Goal: Task Accomplishment & Management: Use online tool/utility

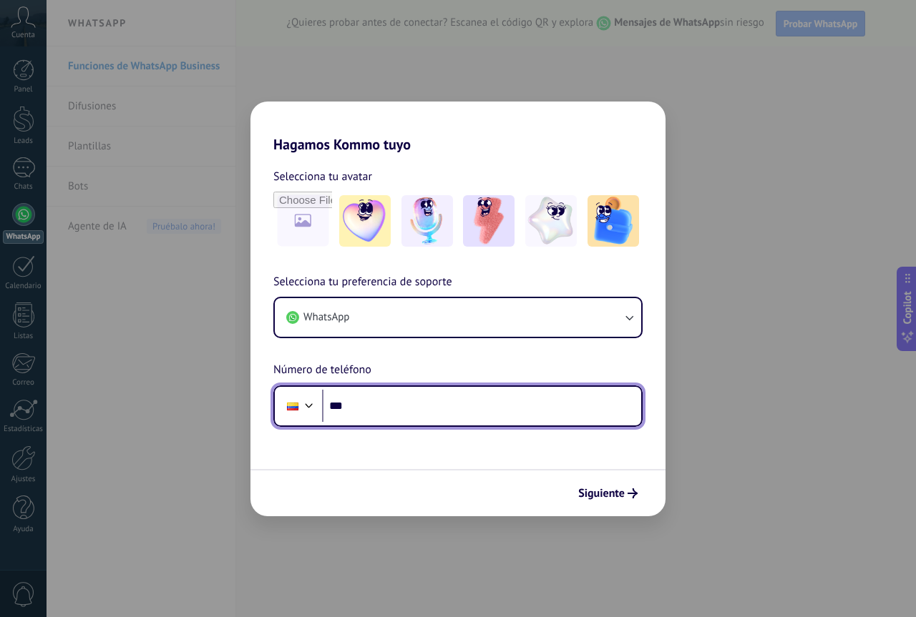
click at [385, 409] on input "***" at bounding box center [481, 406] width 319 height 33
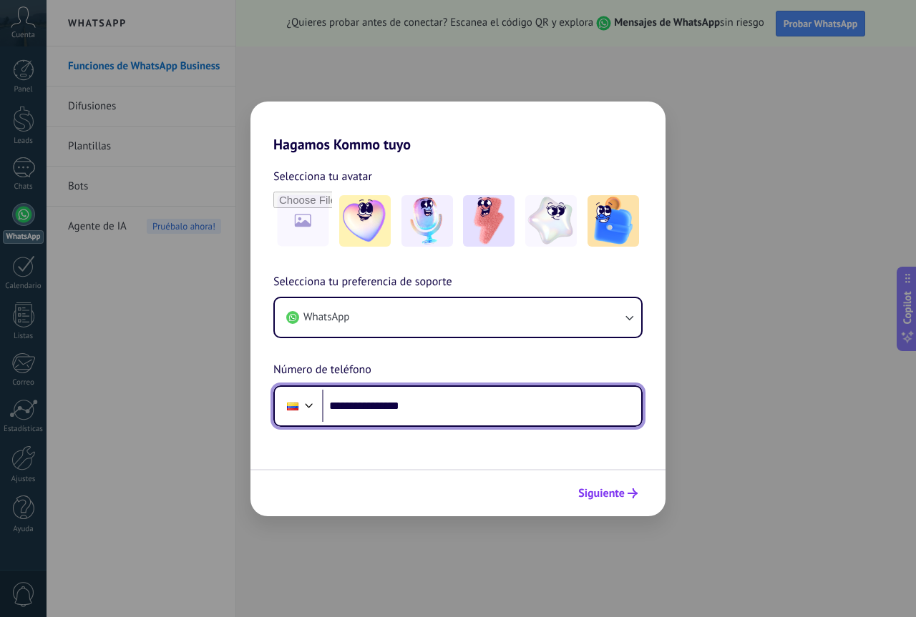
type input "**********"
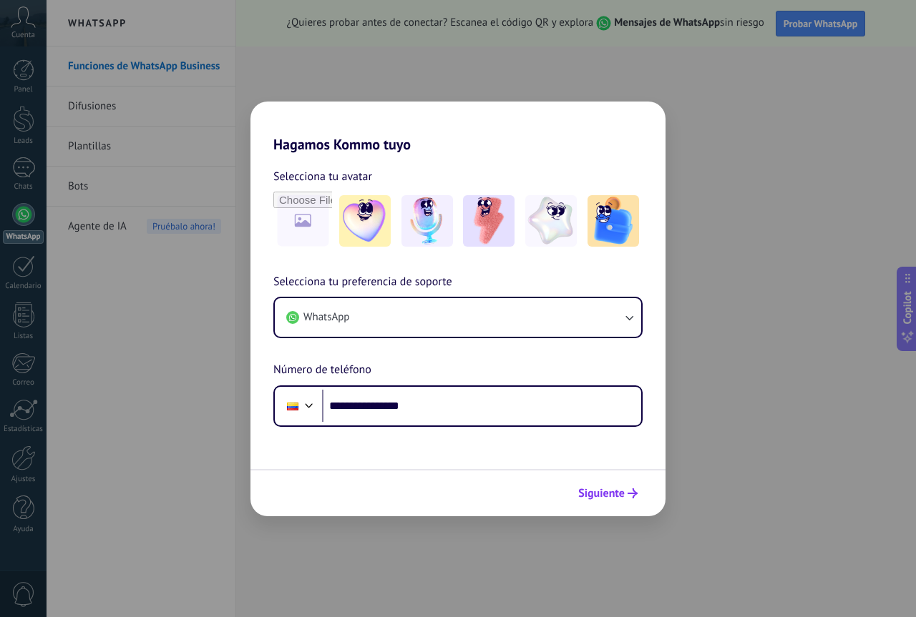
click at [607, 489] on span "Siguiente" at bounding box center [601, 494] width 46 height 10
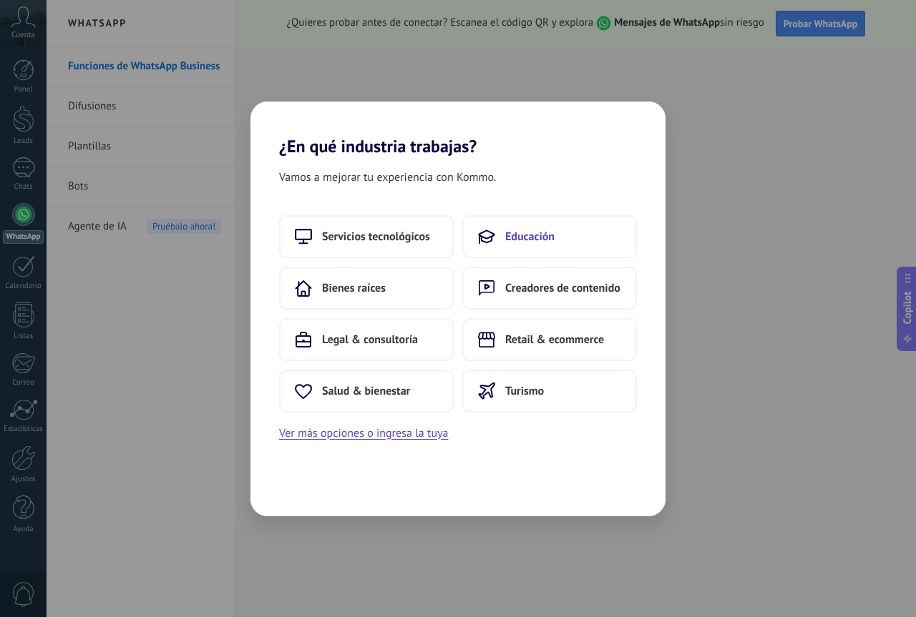
click at [536, 228] on button "Educación" at bounding box center [549, 236] width 175 height 43
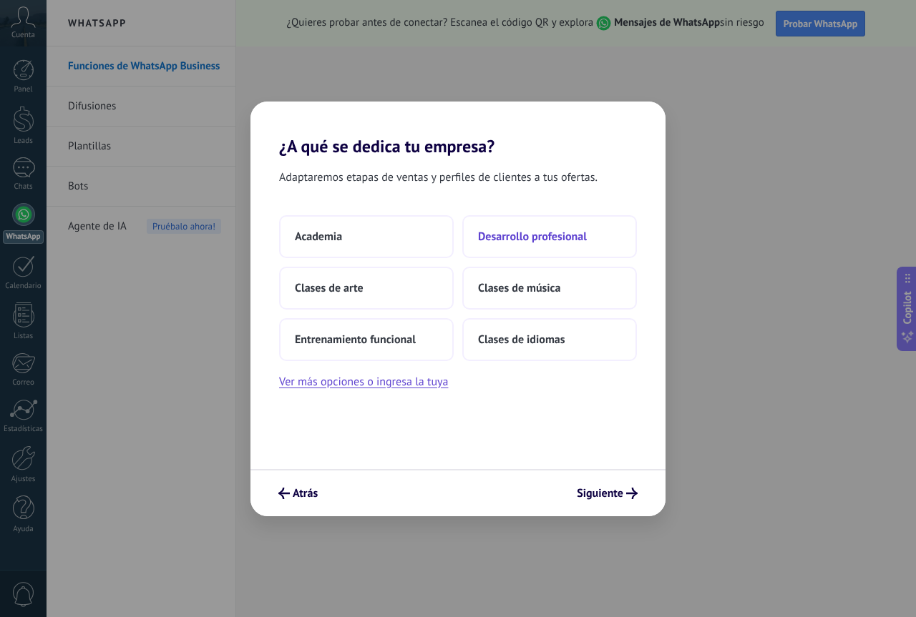
click at [553, 246] on button "Desarrollo profesional" at bounding box center [549, 236] width 175 height 43
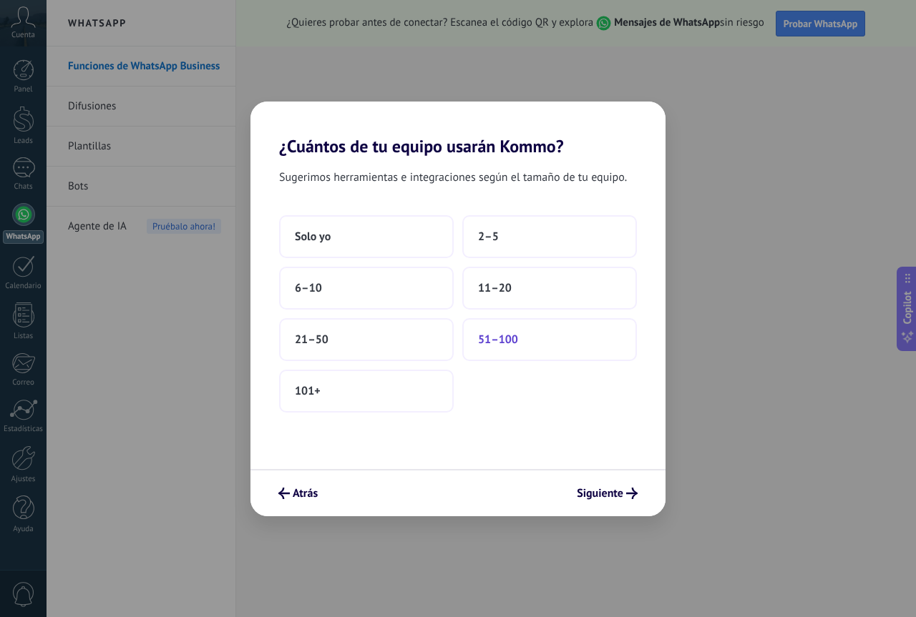
click at [513, 330] on button "51–100" at bounding box center [549, 339] width 175 height 43
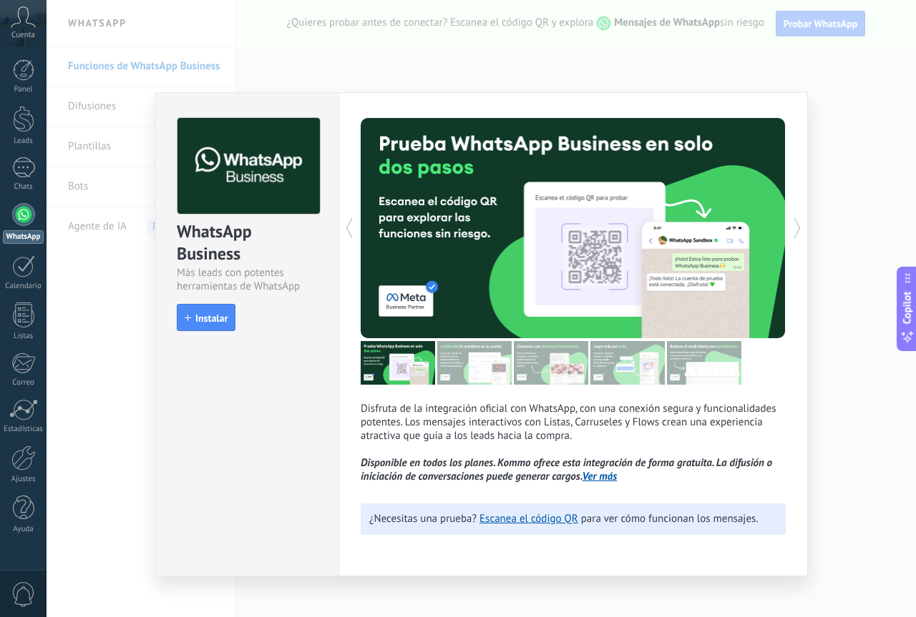
click at [861, 174] on div "WhatsApp Business Más leads con potentes herramientas de WhatsApp install Insta…" at bounding box center [480, 308] width 869 height 617
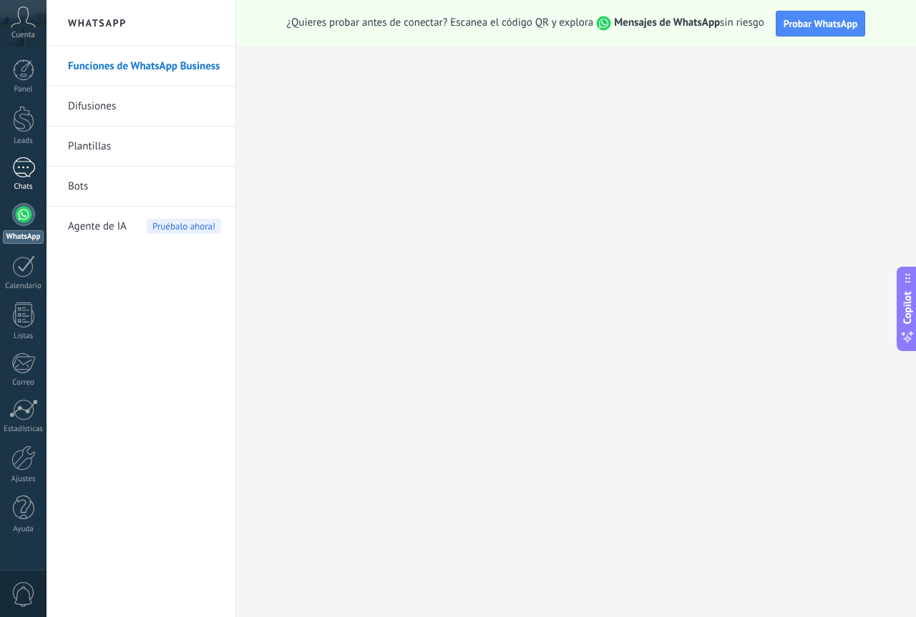
click at [31, 170] on div at bounding box center [23, 167] width 23 height 21
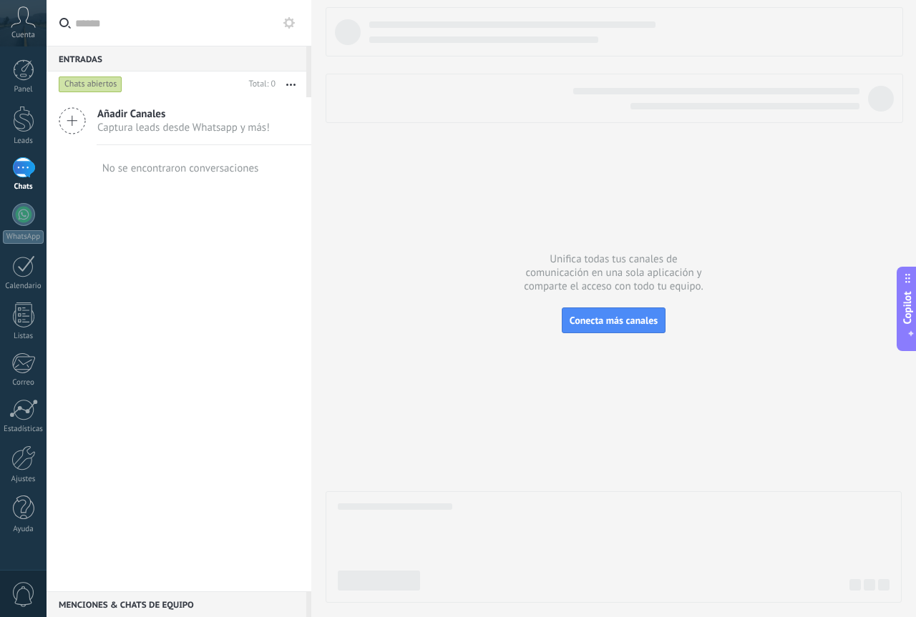
click at [255, 150] on div "No se encontraron conversaciones" at bounding box center [179, 168] width 160 height 46
click at [220, 122] on span "Captura leads desde Whatsapp y más!" at bounding box center [183, 128] width 172 height 14
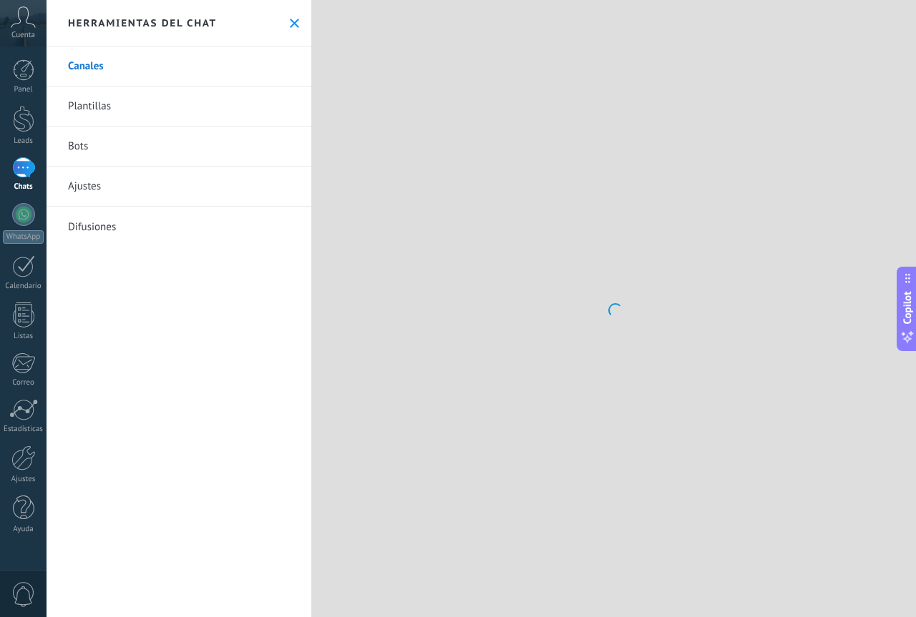
click at [610, 328] on div at bounding box center [613, 308] width 604 height 617
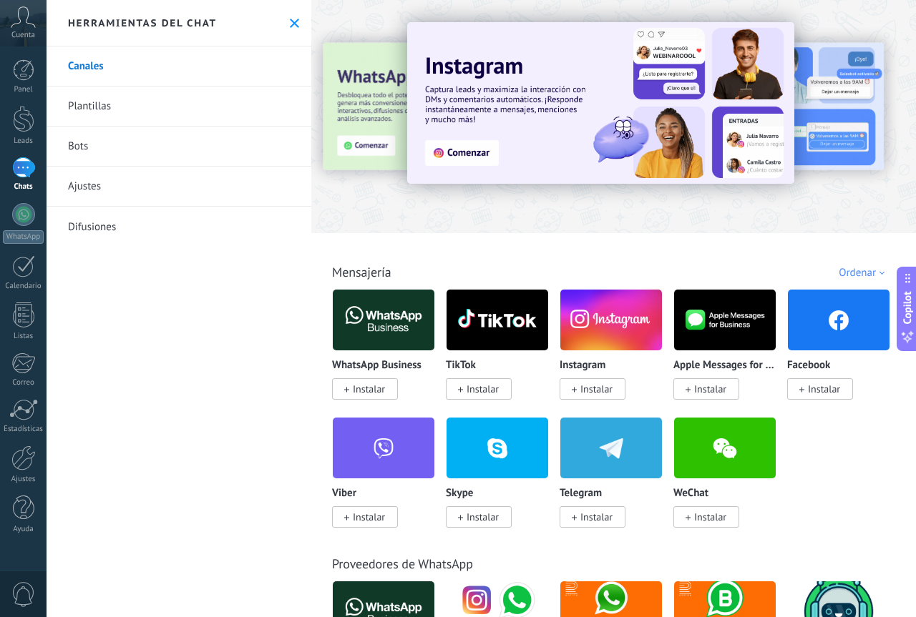
click at [99, 161] on link "Bots" at bounding box center [178, 147] width 265 height 40
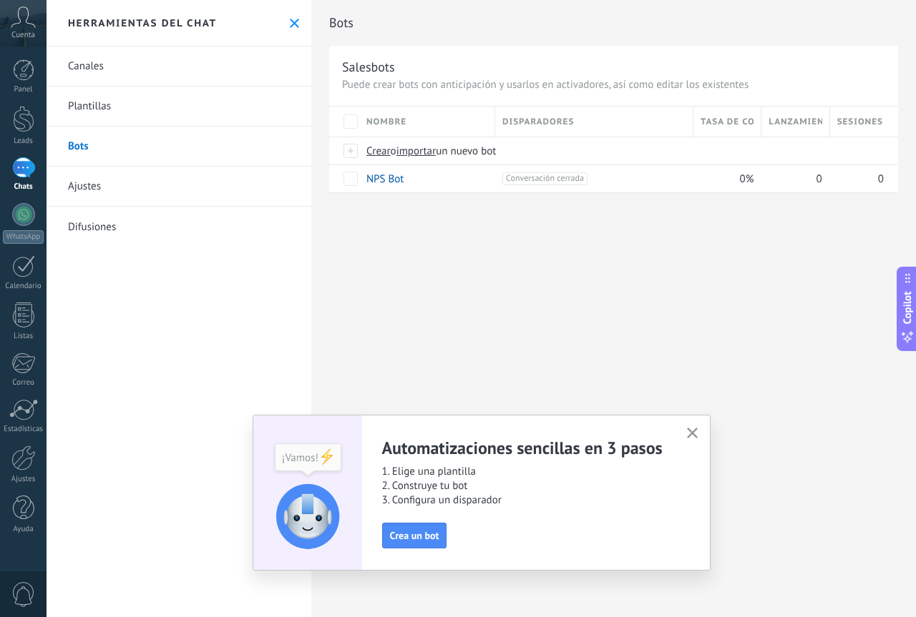
click at [696, 429] on icon "button" at bounding box center [692, 433] width 11 height 11
